Goal: Check status: Check status

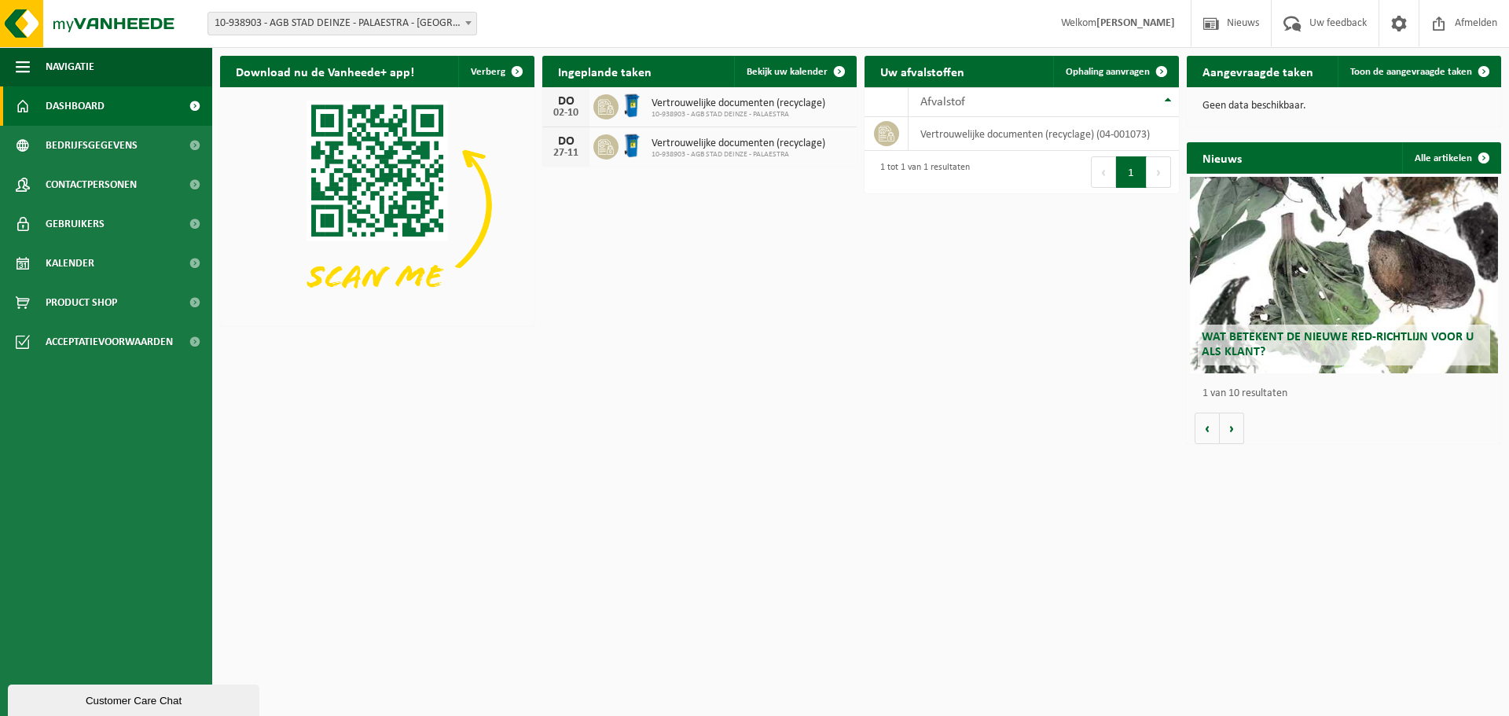
click at [603, 106] on icon at bounding box center [606, 107] width 16 height 16
click at [691, 103] on span "Vertrouwelijke documenten (recyclage)" at bounding box center [738, 103] width 174 height 13
click at [793, 75] on span "Bekijk uw kalender" at bounding box center [786, 72] width 81 height 10
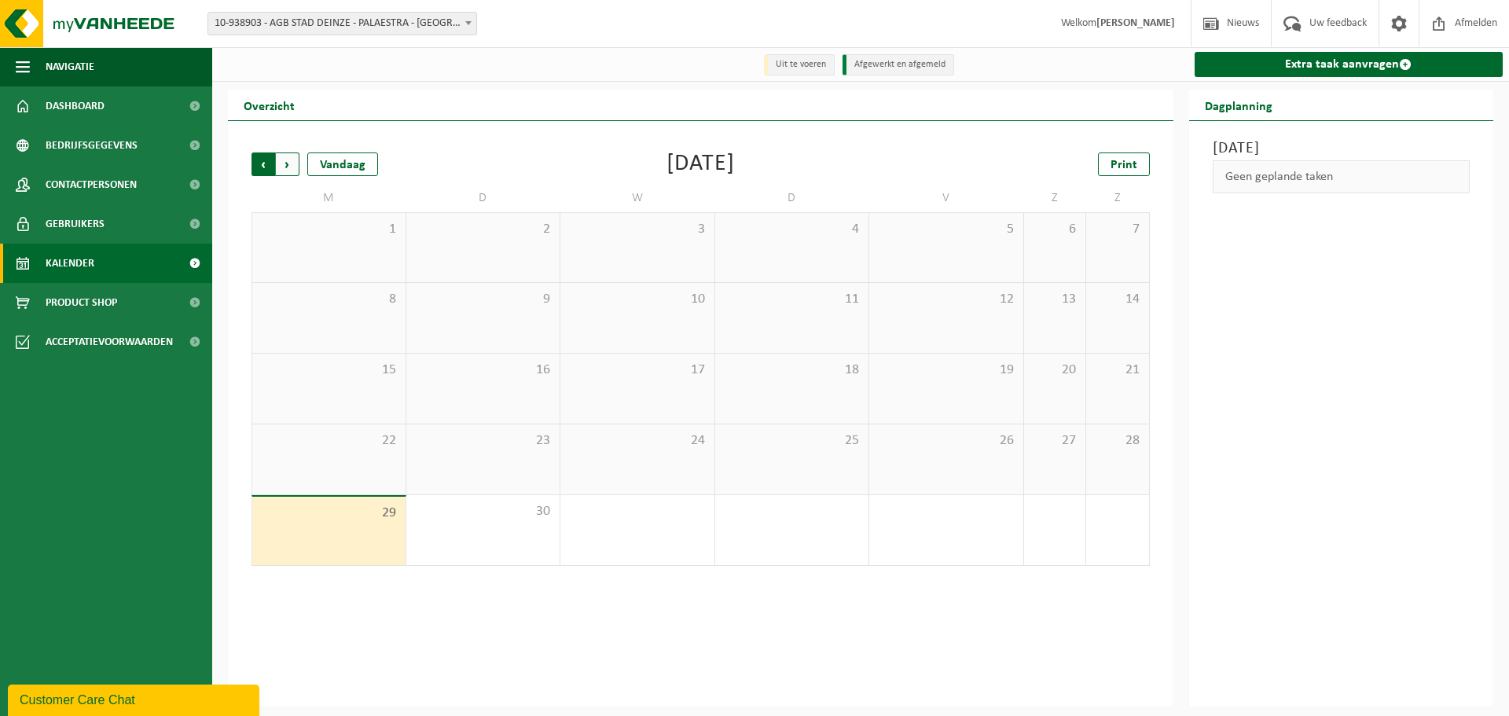
click at [288, 163] on span "Volgende" at bounding box center [288, 164] width 24 height 24
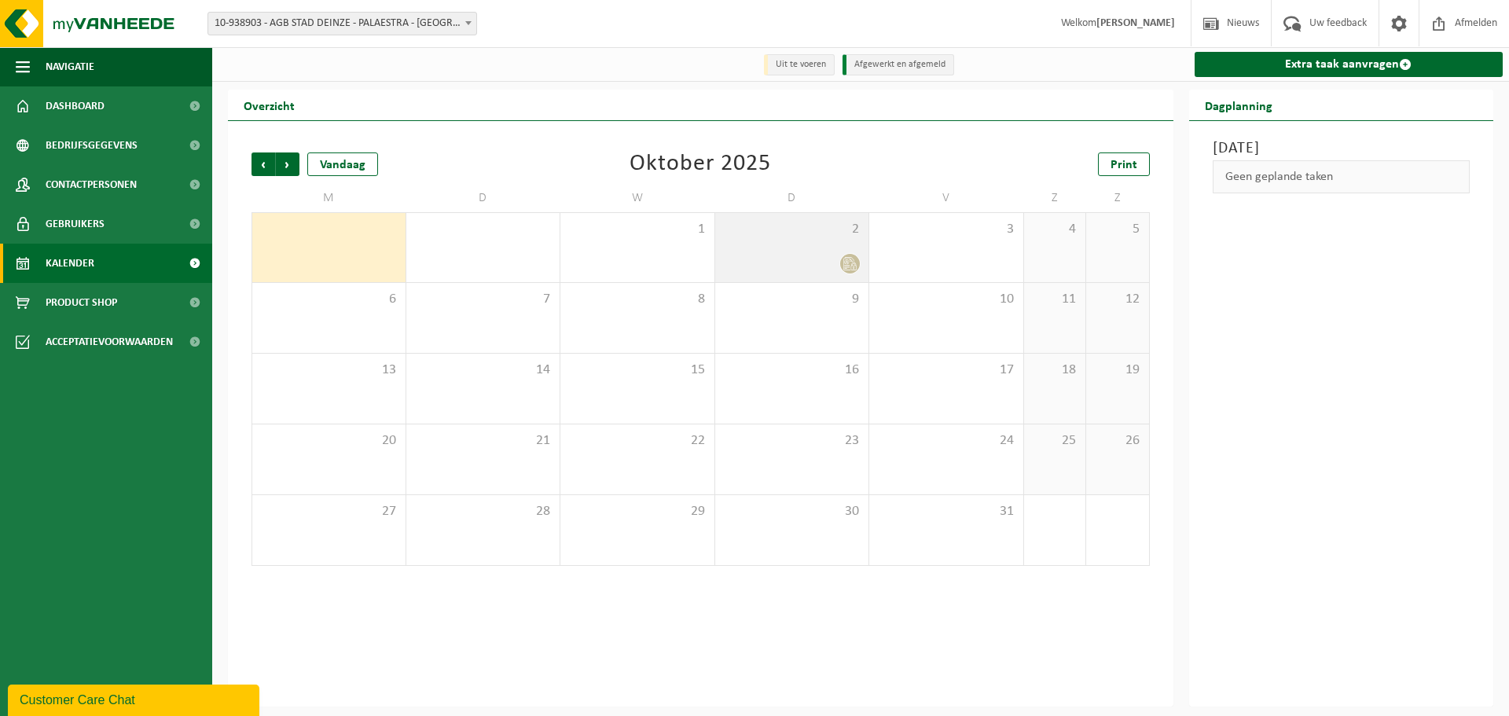
click at [848, 264] on icon at bounding box center [846, 261] width 5 height 5
